Goal: Transaction & Acquisition: Purchase product/service

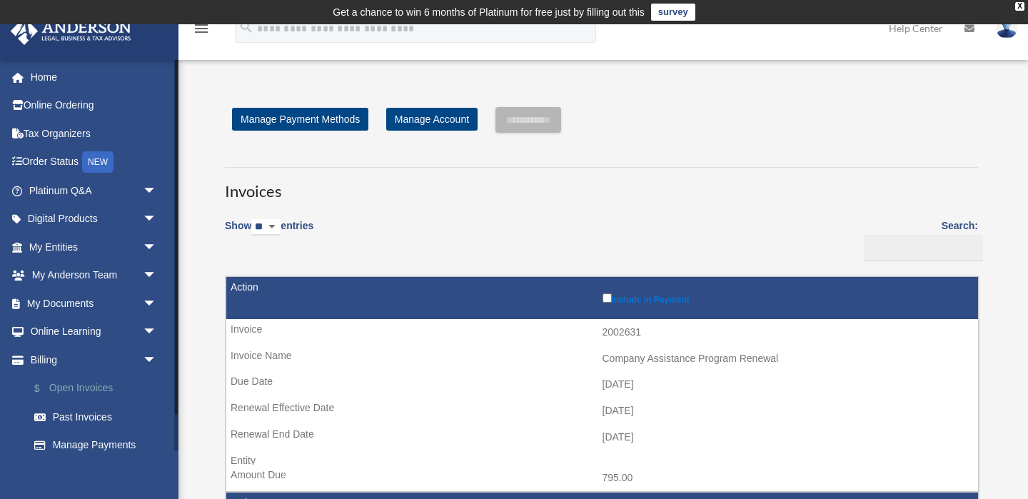
click at [76, 380] on link "$ Open Invoices" at bounding box center [99, 388] width 159 height 29
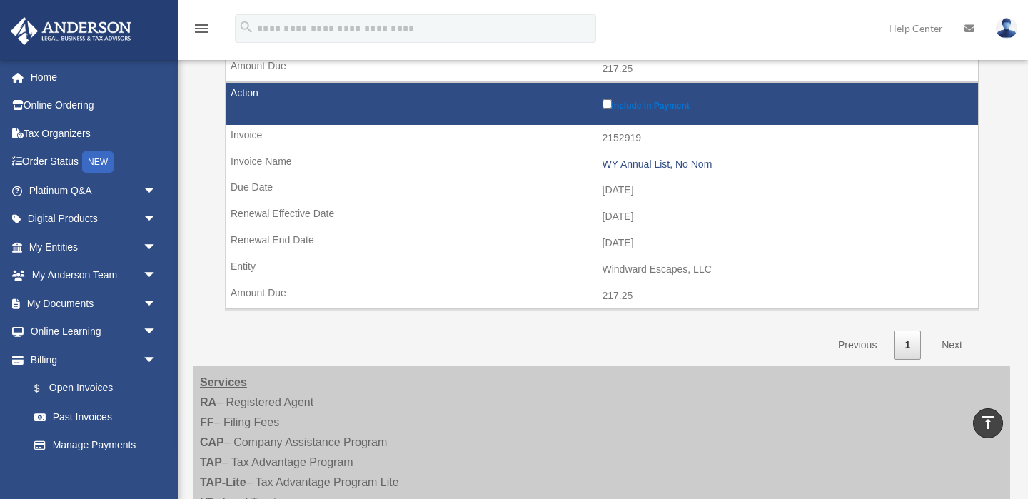
scroll to position [1773, 0]
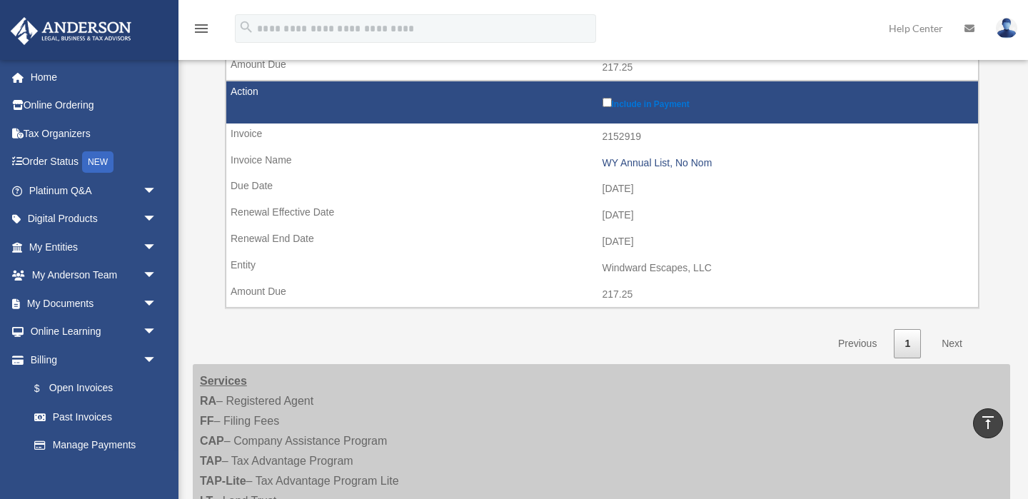
click at [946, 341] on link "Next" at bounding box center [952, 343] width 42 height 29
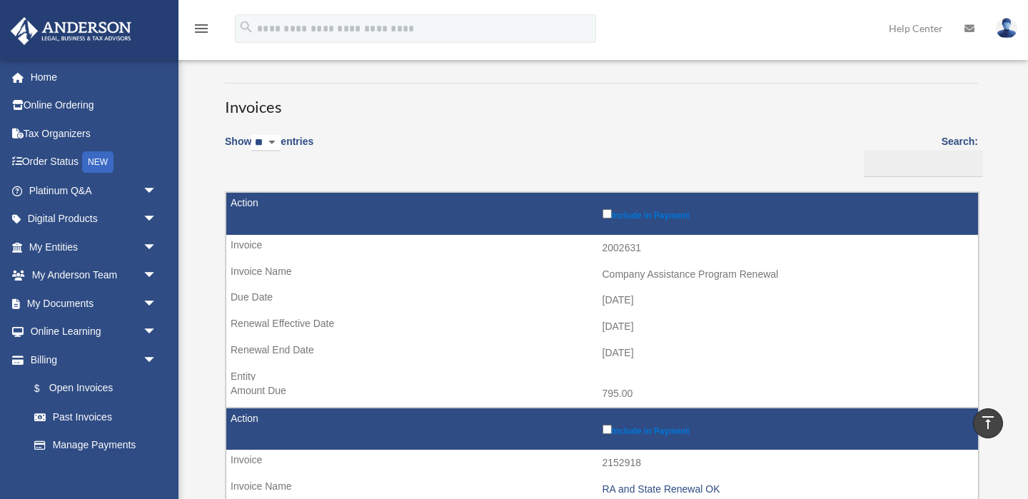
scroll to position [0, 0]
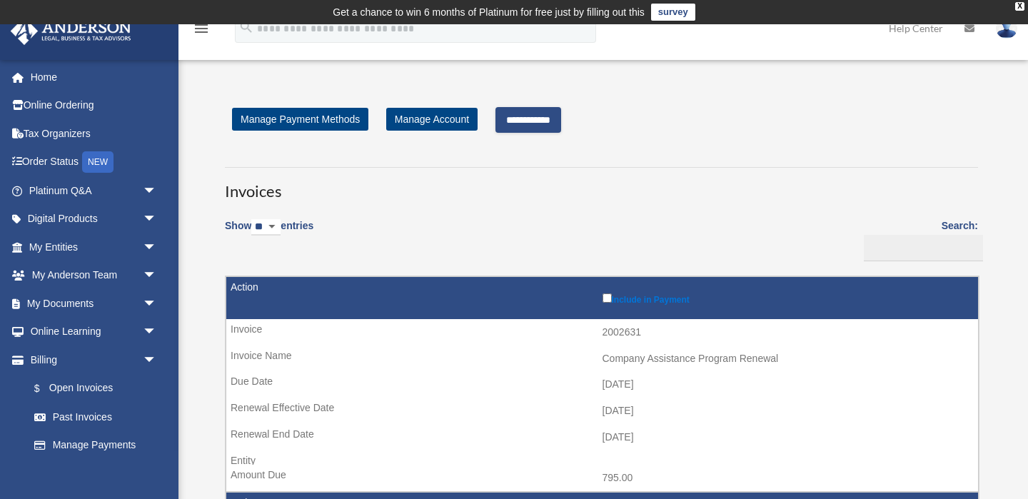
click at [556, 123] on input "**********" at bounding box center [529, 120] width 66 height 26
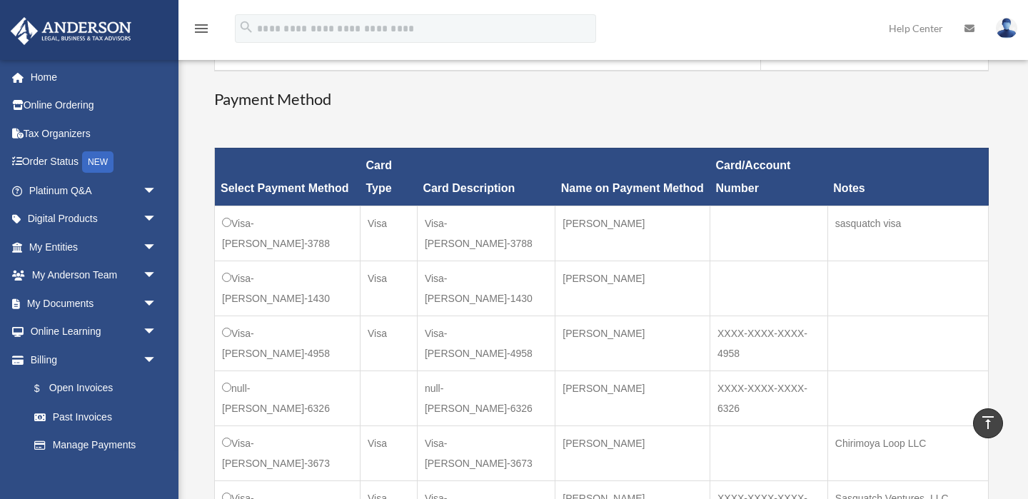
scroll to position [424, 0]
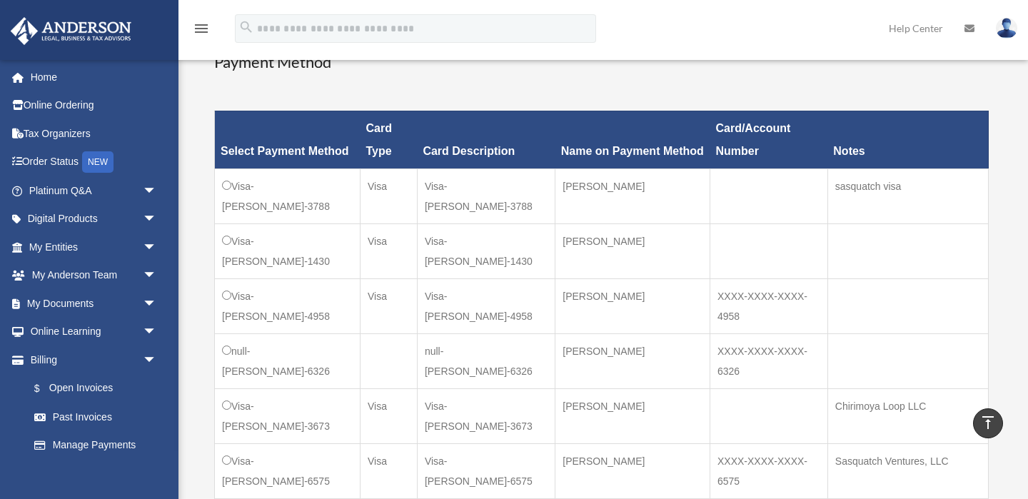
click at [221, 189] on td "Visa-[PERSON_NAME]-3788" at bounding box center [288, 196] width 146 height 55
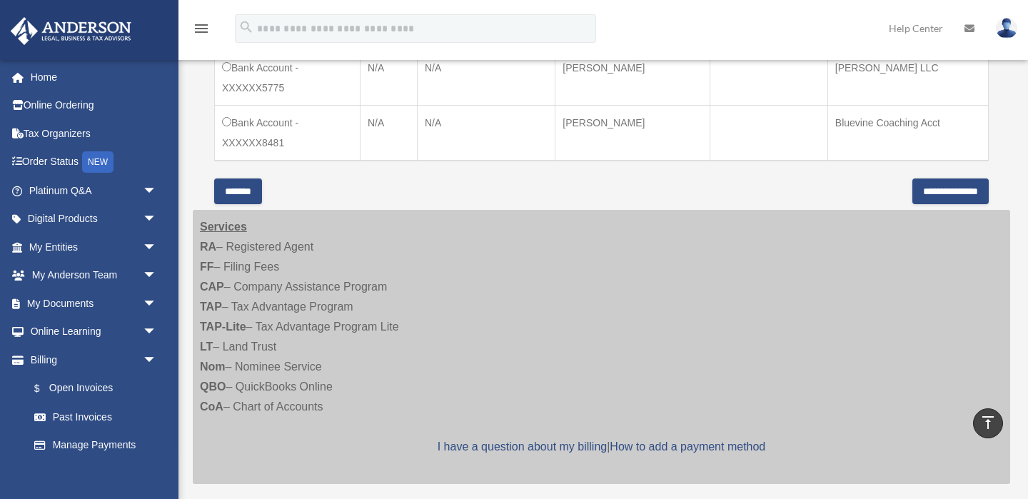
scroll to position [1633, 0]
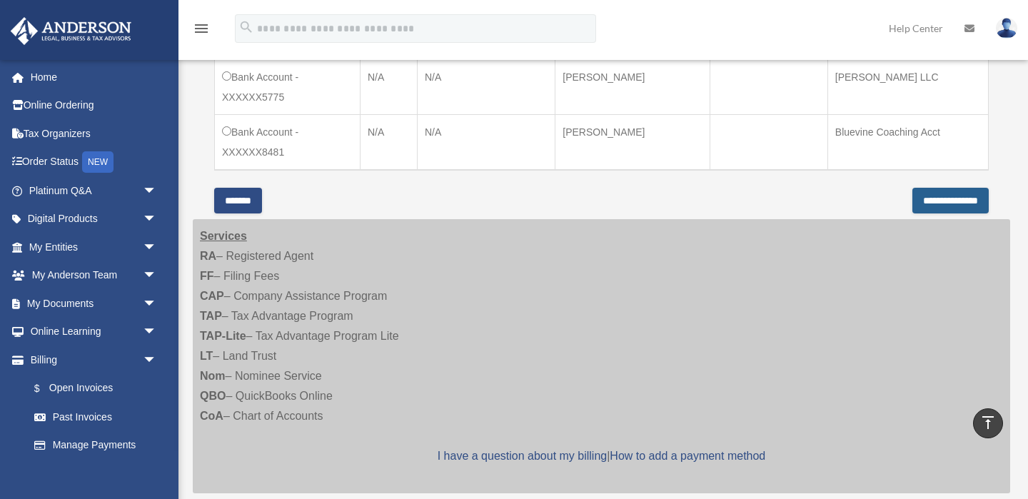
click at [940, 198] on input "**********" at bounding box center [951, 201] width 76 height 26
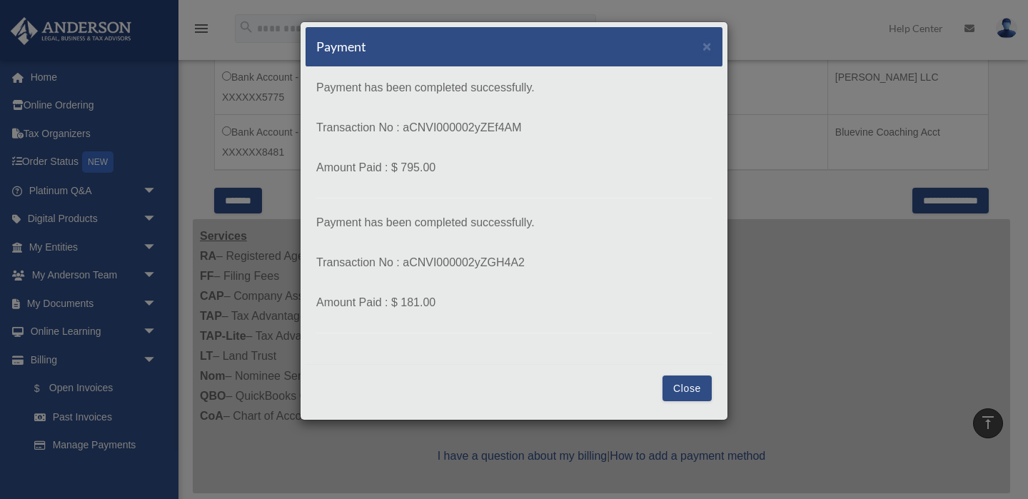
click at [692, 385] on button "Close" at bounding box center [687, 389] width 49 height 26
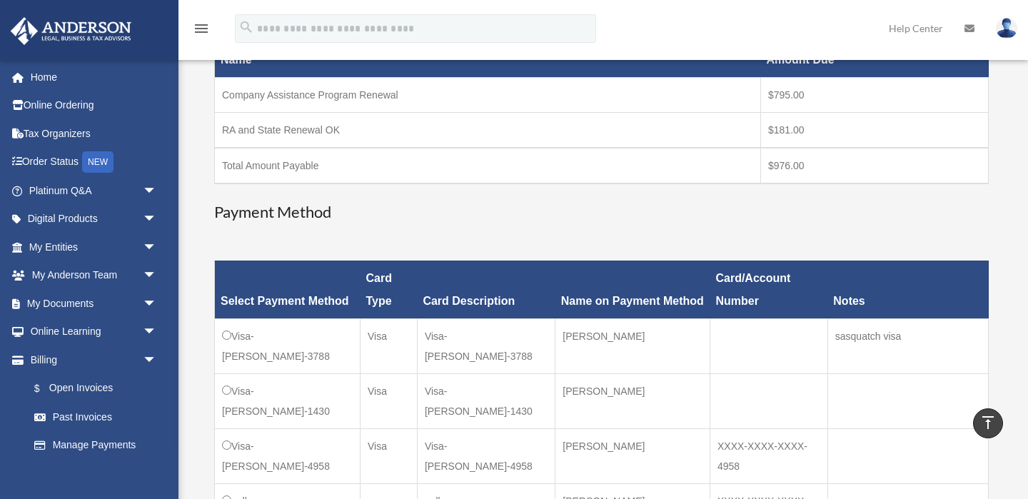
scroll to position [278, 0]
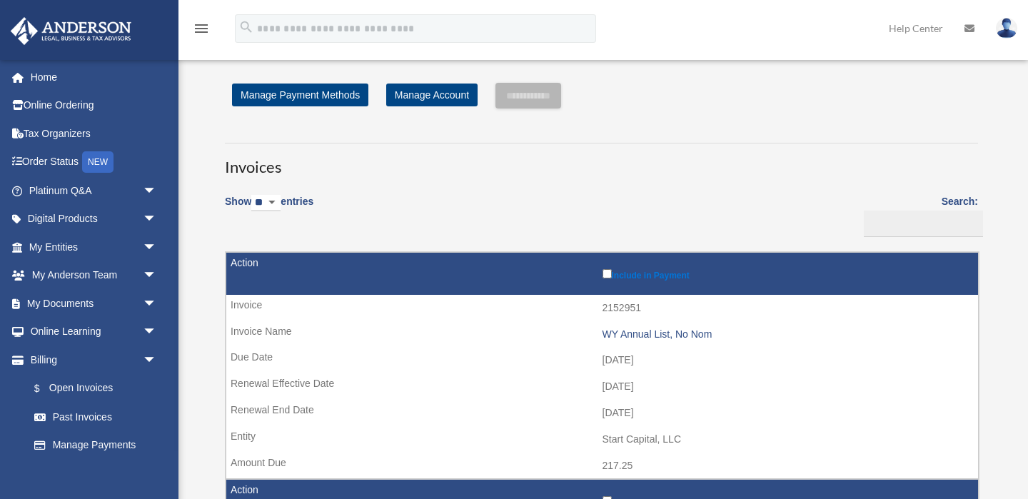
scroll to position [278, 0]
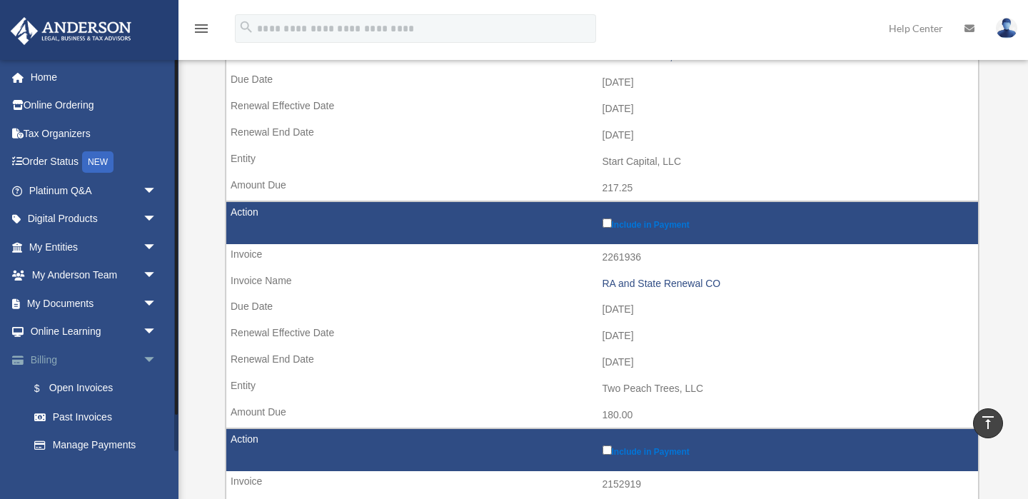
click at [68, 359] on link "Billing arrow_drop_down" at bounding box center [94, 360] width 169 height 29
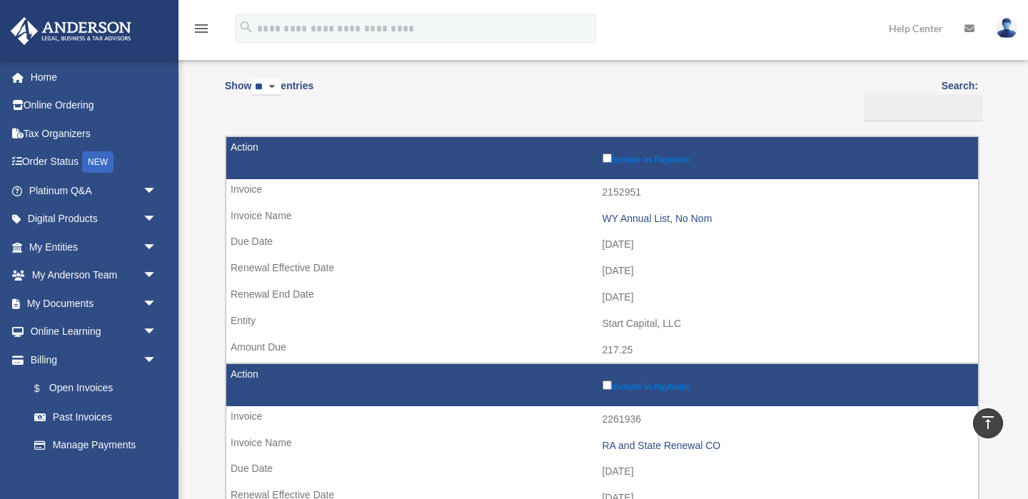
scroll to position [0, 0]
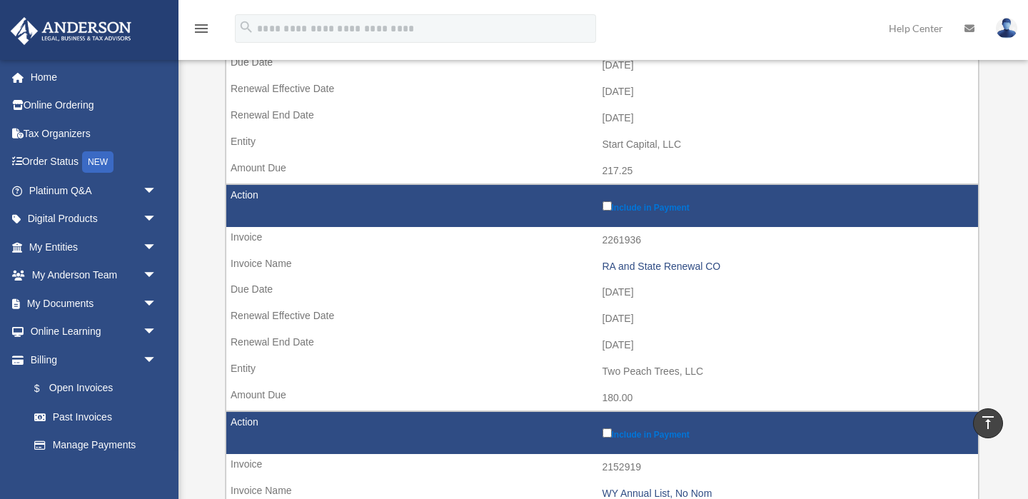
scroll to position [321, 0]
